Goal: Book appointment/travel/reservation

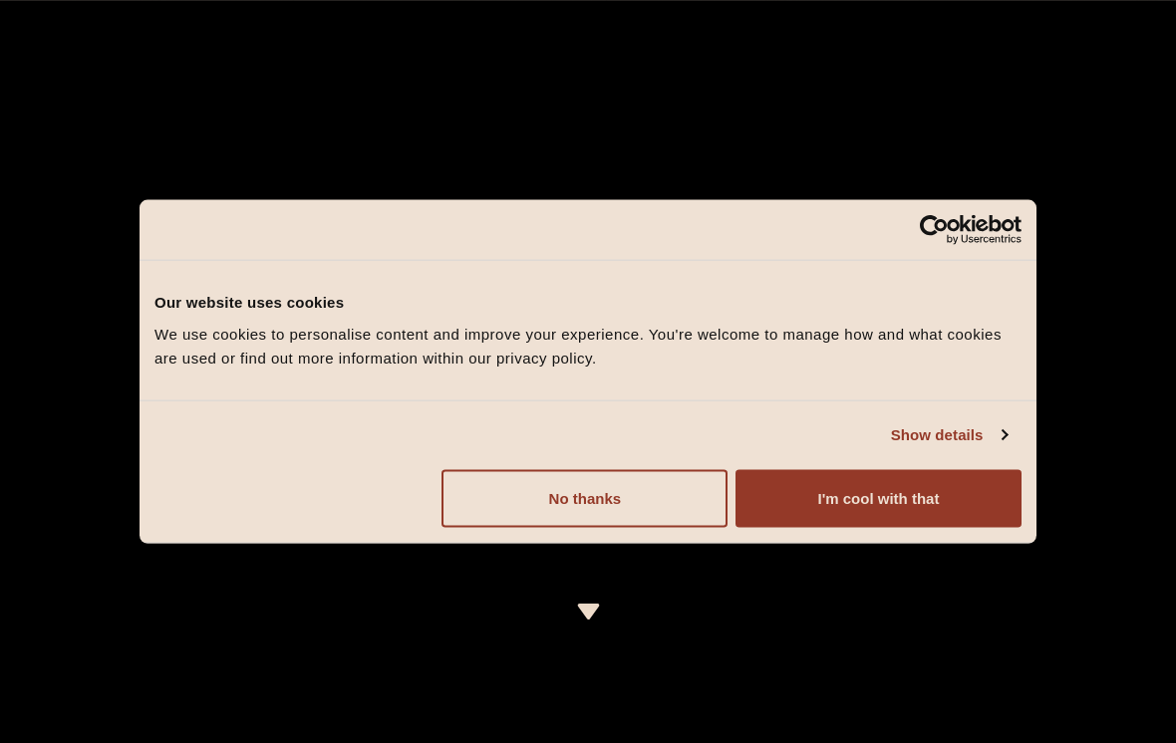
click at [958, 483] on button "I'm cool with that" at bounding box center [878, 498] width 286 height 58
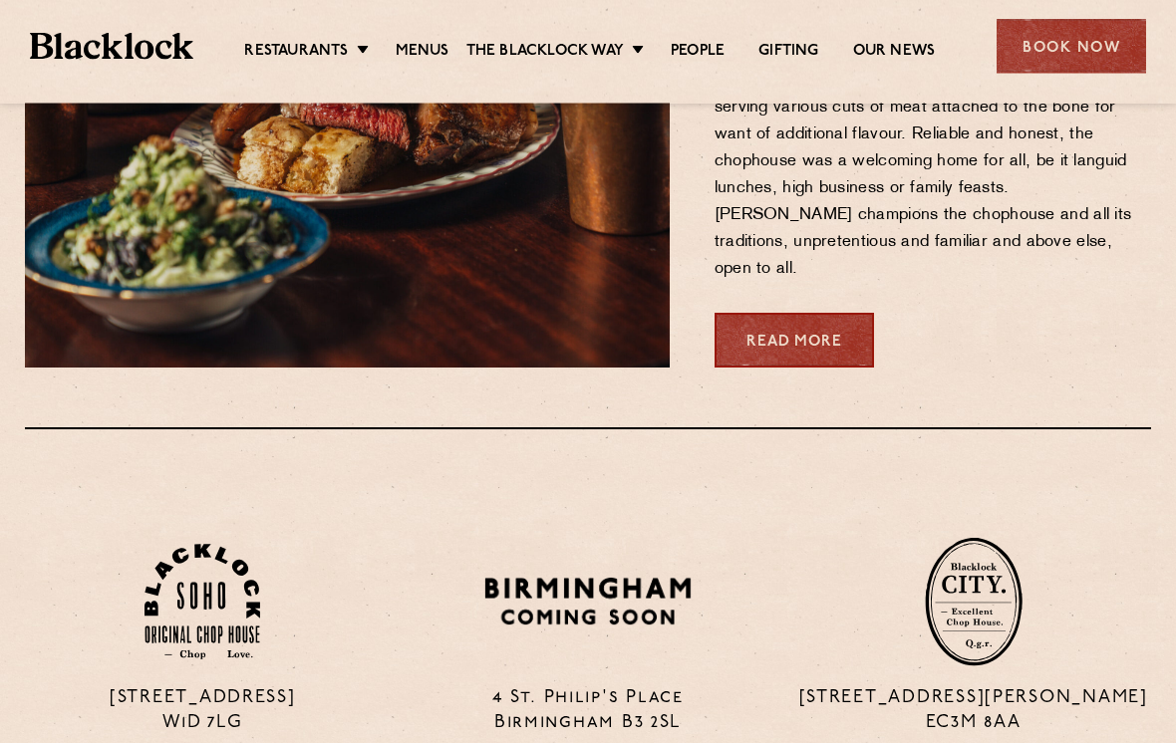
scroll to position [1004, 0]
click at [1072, 51] on div "Book Now" at bounding box center [1070, 46] width 149 height 55
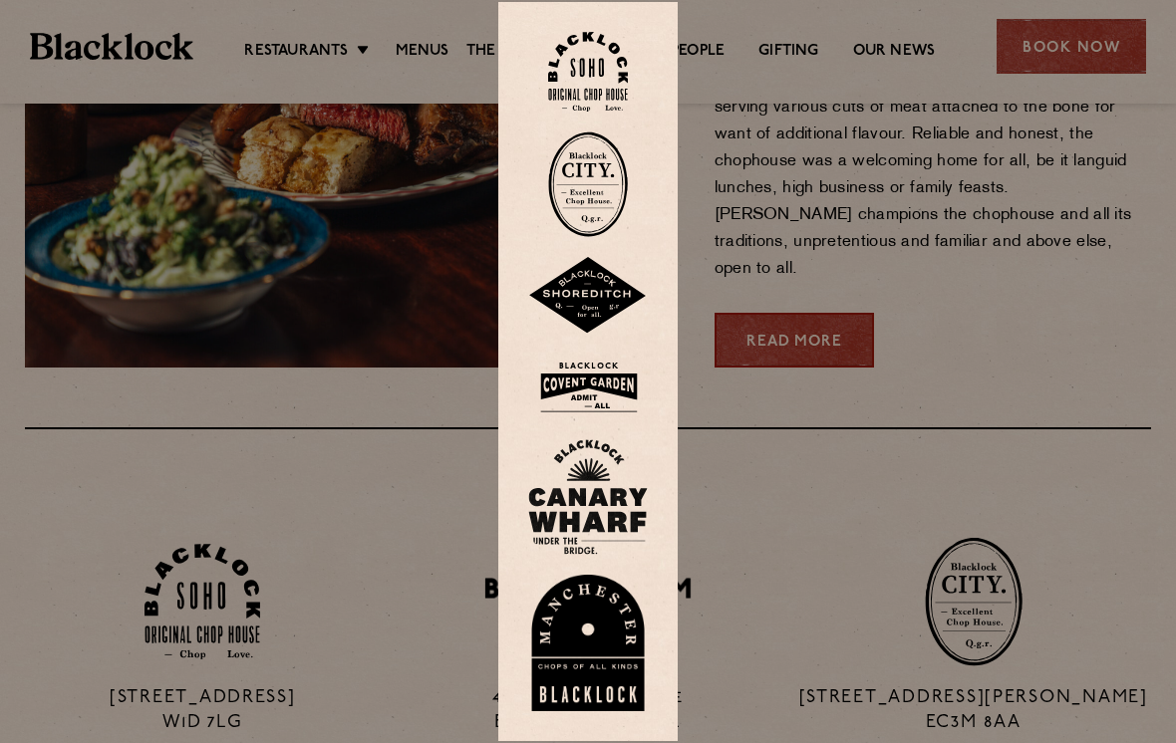
click at [589, 308] on img at bounding box center [588, 296] width 120 height 78
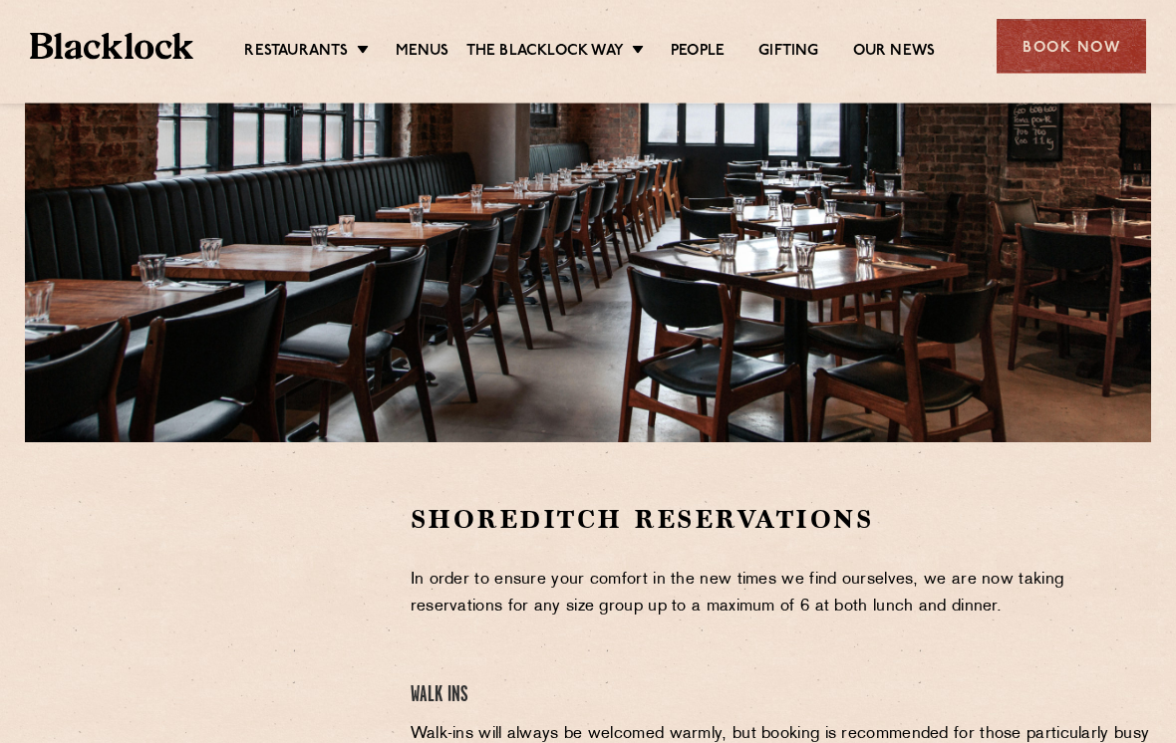
scroll to position [183, 0]
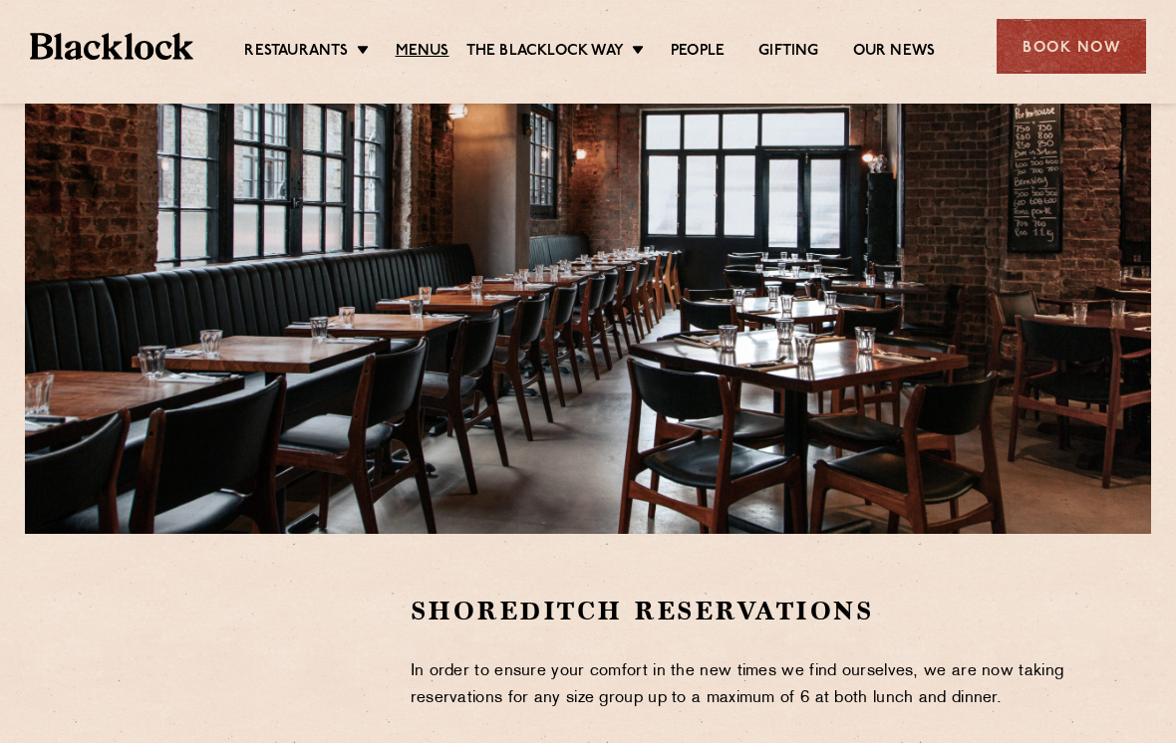
click at [410, 52] on link "Menus" at bounding box center [423, 52] width 54 height 20
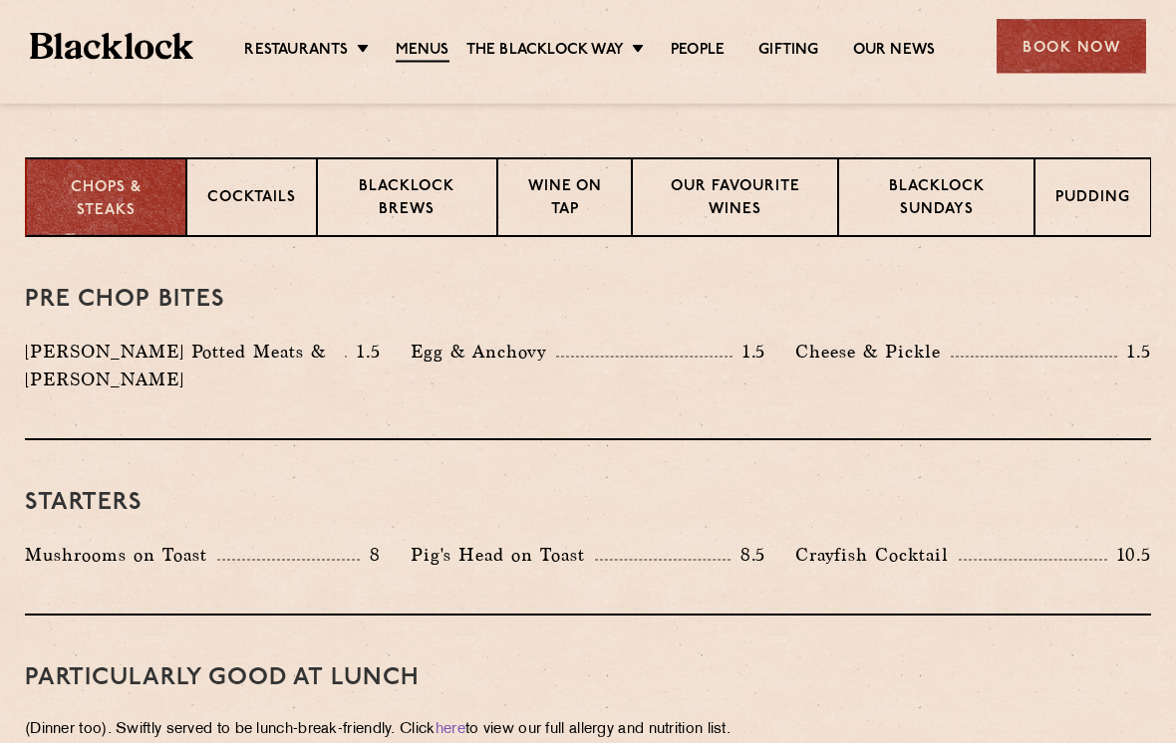
scroll to position [765, 0]
click at [984, 220] on p "Blacklock Sundays" at bounding box center [936, 199] width 154 height 47
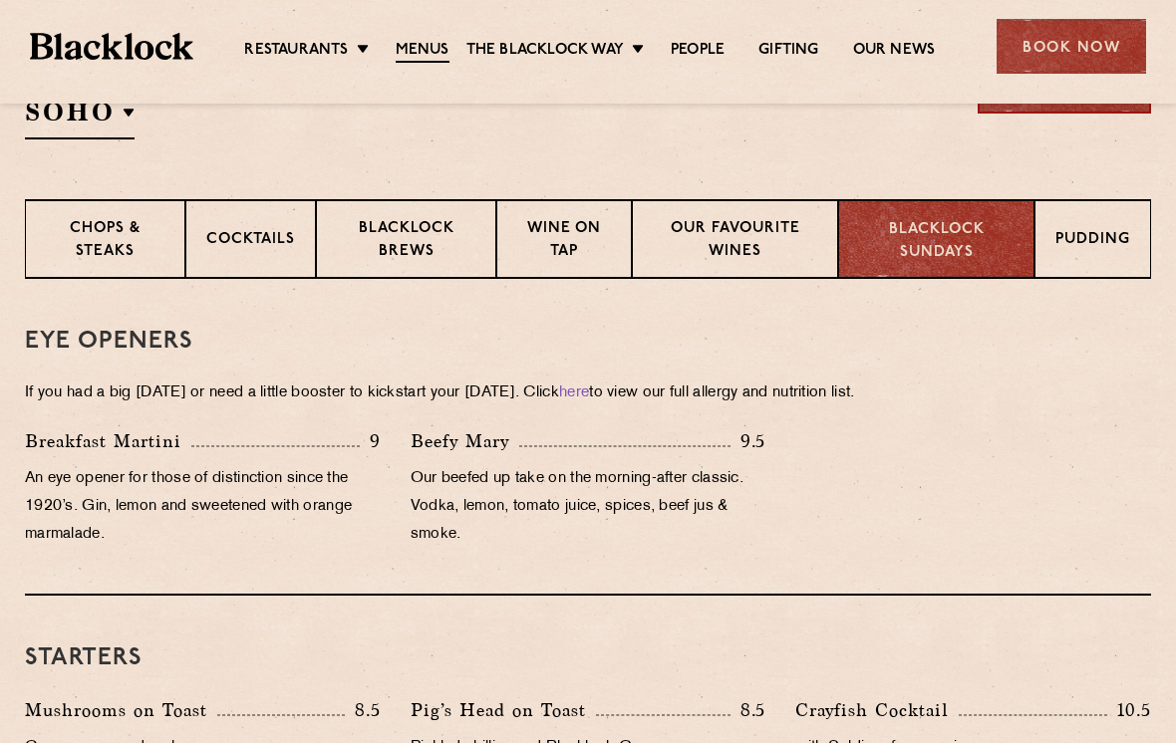
scroll to position [651, 0]
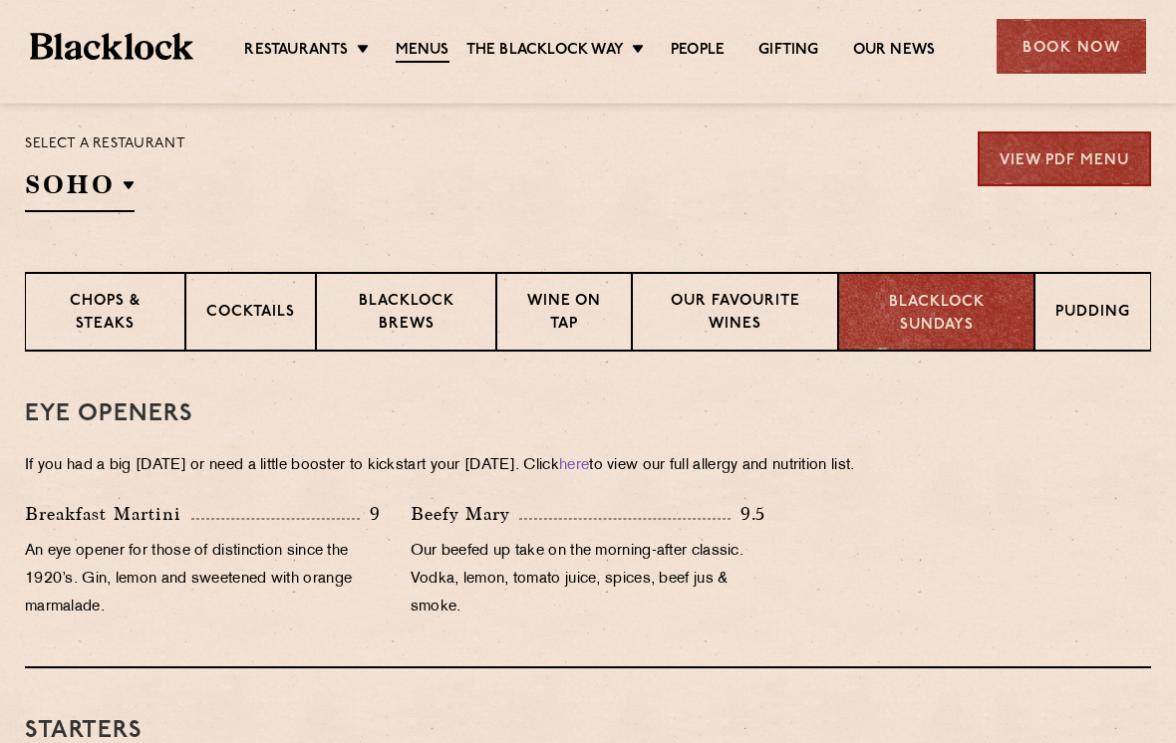
click at [1120, 310] on p "Pudding" at bounding box center [1092, 314] width 75 height 25
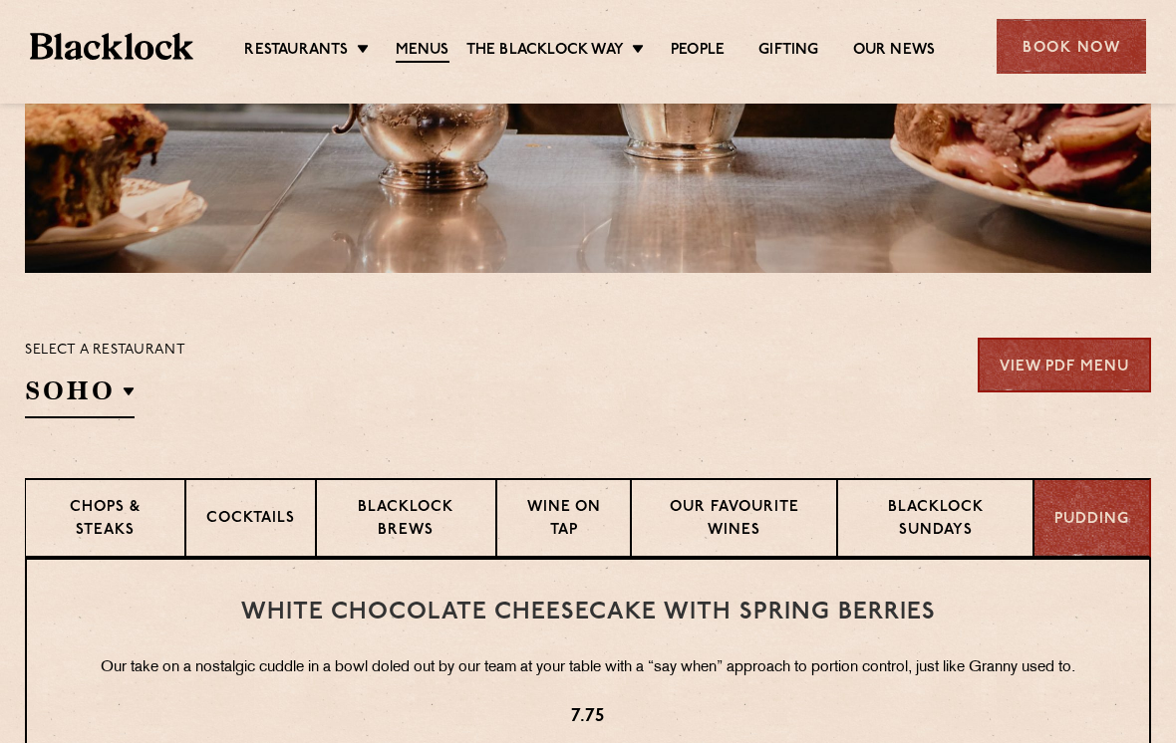
scroll to position [0, 0]
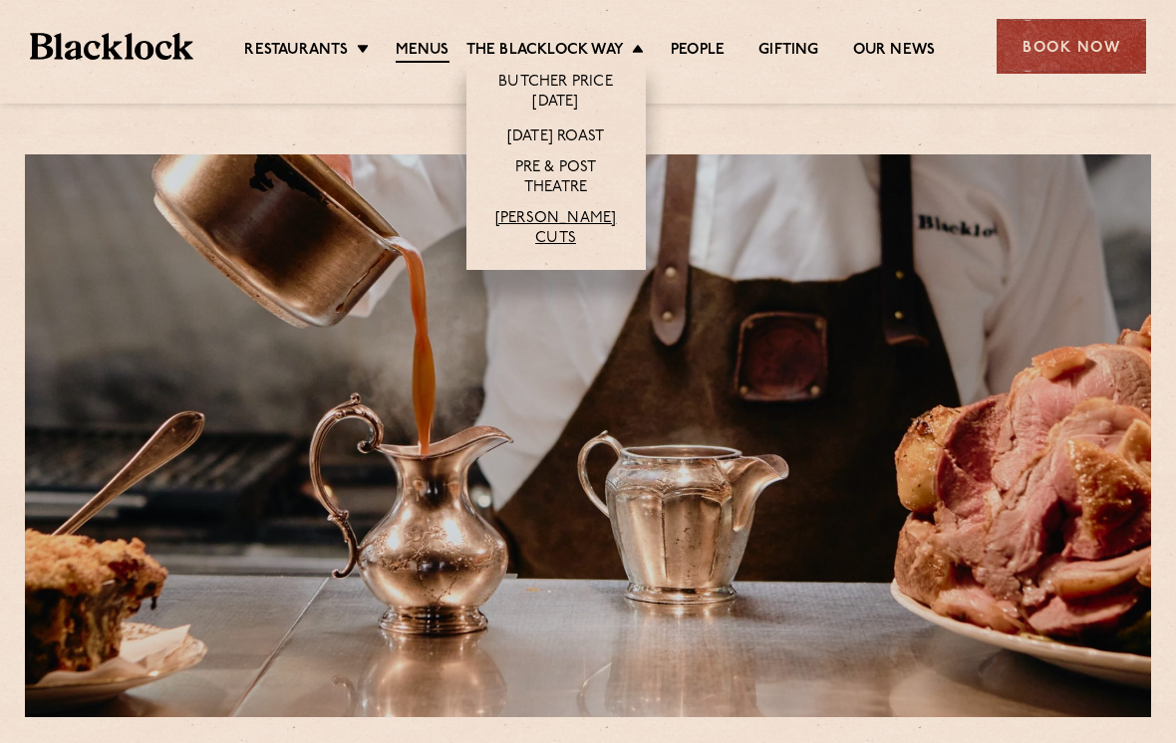
click at [576, 227] on link "[PERSON_NAME] Cuts" at bounding box center [555, 229] width 139 height 40
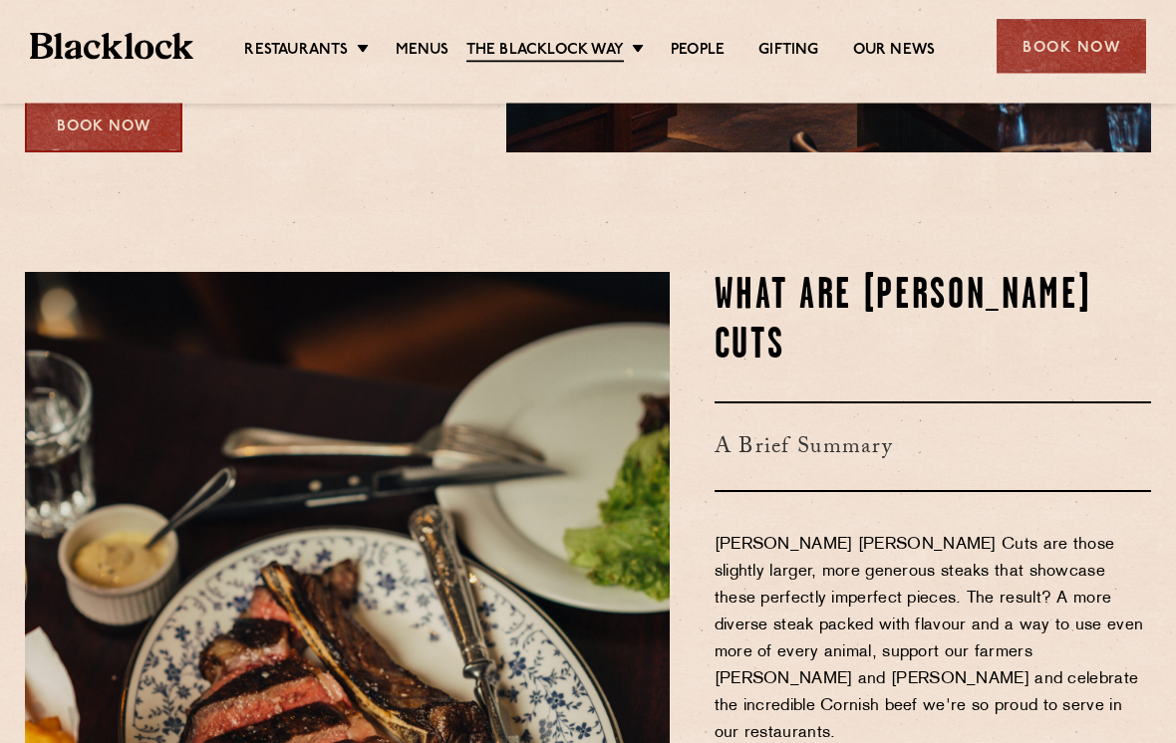
scroll to position [596, 0]
